Goal: Navigation & Orientation: Find specific page/section

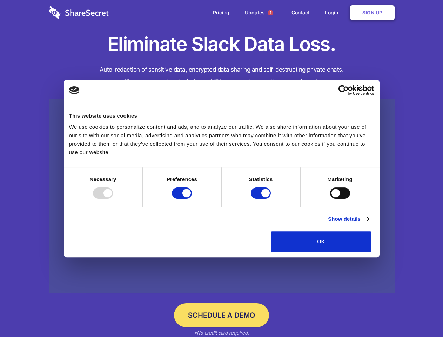
click at [113, 199] on div at bounding box center [103, 192] width 20 height 11
click at [192, 199] on input "Preferences" at bounding box center [182, 192] width 20 height 11
checkbox input "false"
click at [262, 199] on input "Statistics" at bounding box center [261, 192] width 20 height 11
checkbox input "false"
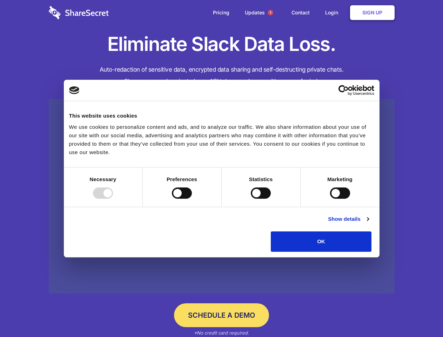
click at [330, 199] on input "Marketing" at bounding box center [340, 192] width 20 height 11
checkbox input "true"
click at [369, 223] on link "Show details" at bounding box center [348, 219] width 41 height 8
click at [0, 0] on li "Necessary 7 Necessary cookies help make a website usable by enabling basic func…" at bounding box center [0, 0] width 0 height 0
click at [270, 13] on span "1" at bounding box center [271, 13] width 6 height 6
